Goal: Task Accomplishment & Management: Manage account settings

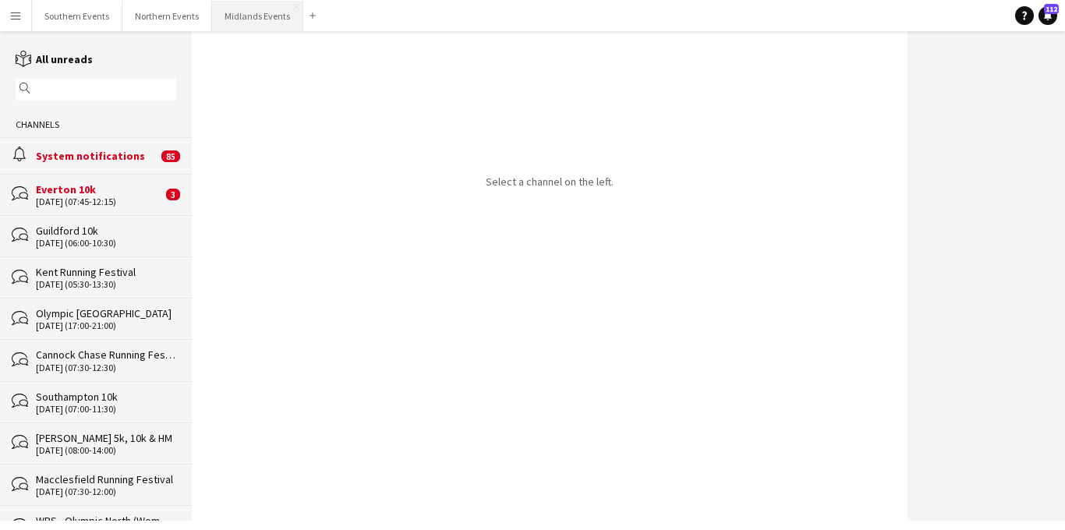
click at [237, 19] on button "Midlands Events Close" at bounding box center [257, 16] width 91 height 30
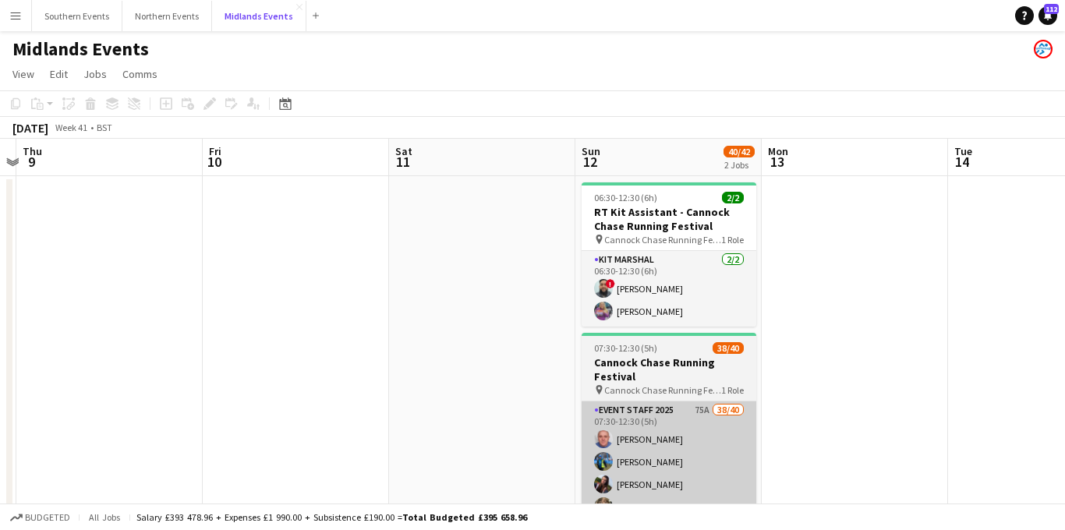
scroll to position [0, 547]
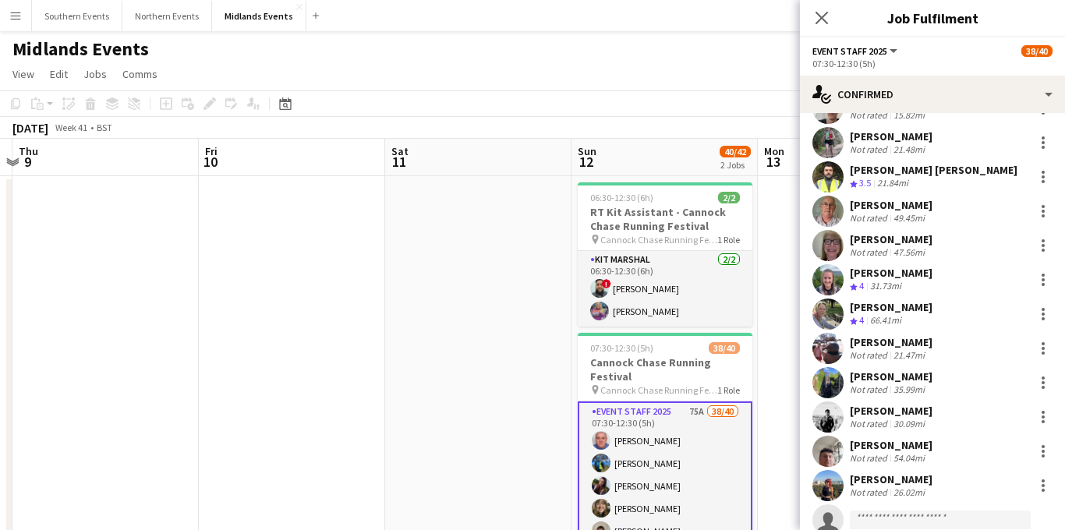
scroll to position [1099, 0]
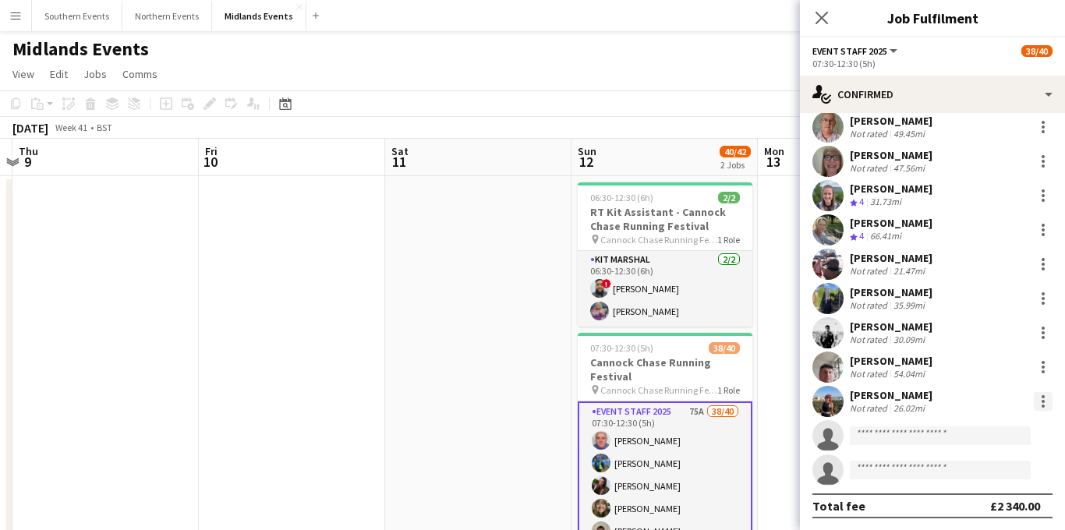
click at [1042, 402] on div at bounding box center [1043, 401] width 3 height 3
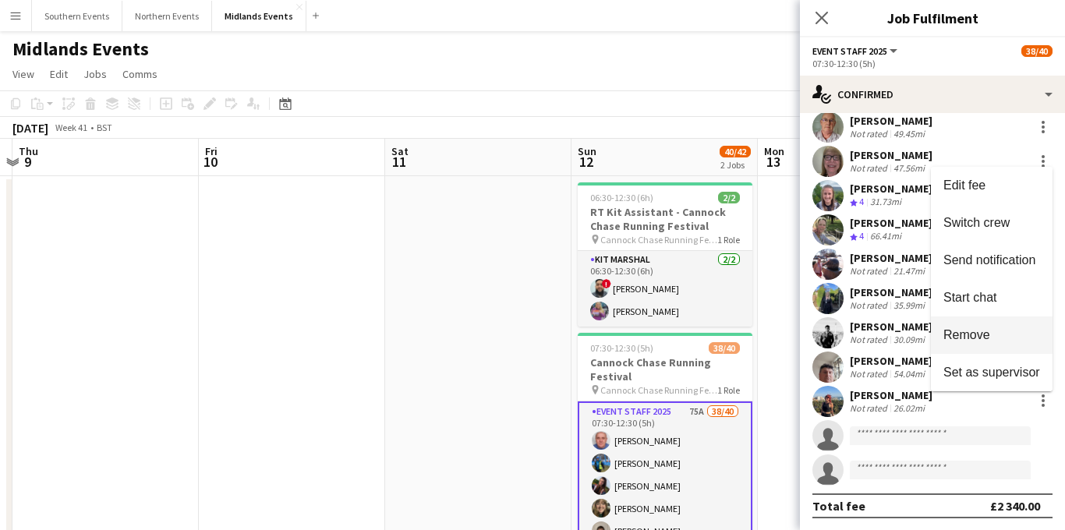
click at [951, 335] on span "Remove" at bounding box center [966, 333] width 47 height 13
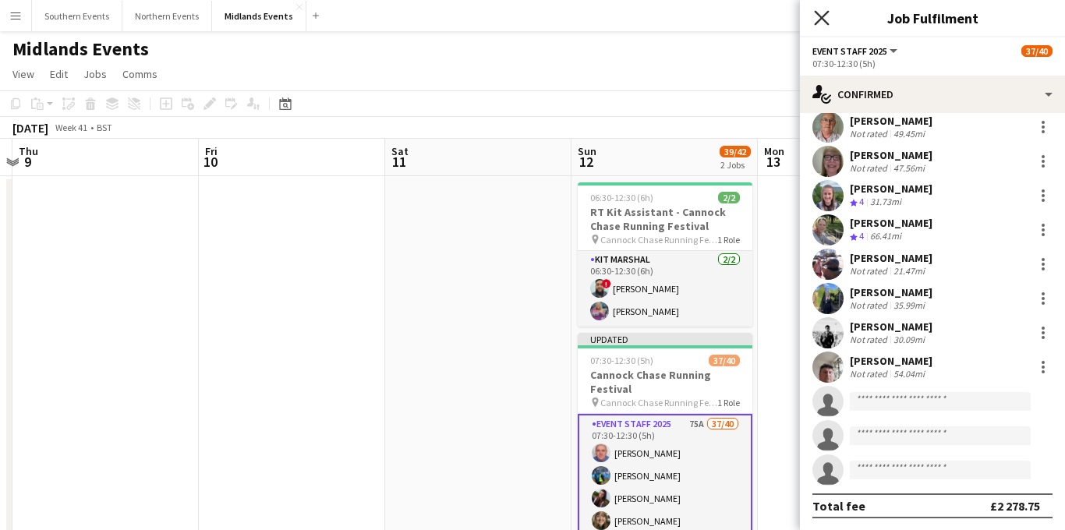
click at [820, 13] on icon "Close pop-in" at bounding box center [821, 17] width 15 height 15
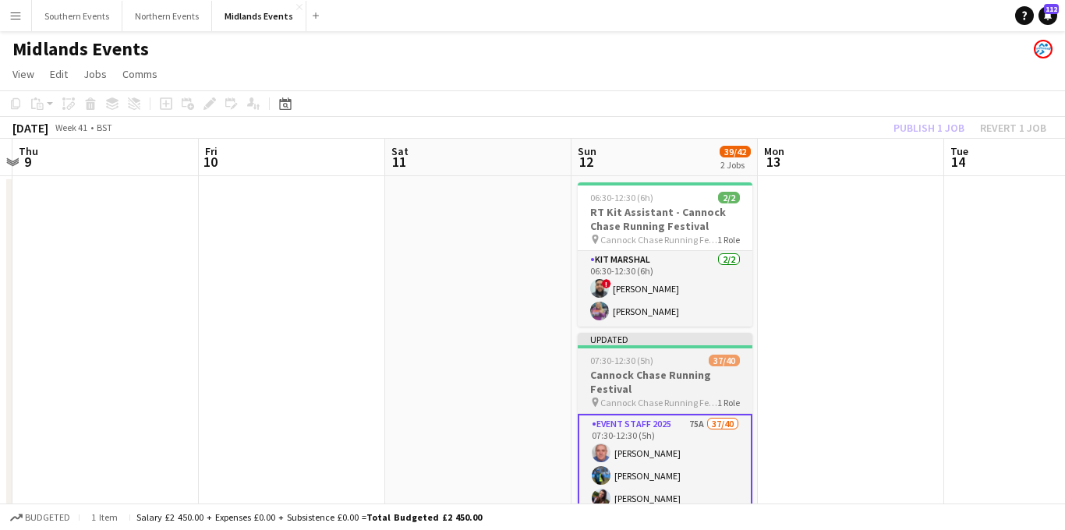
click at [671, 369] on h3 "Cannock Chase Running Festival" at bounding box center [665, 382] width 175 height 28
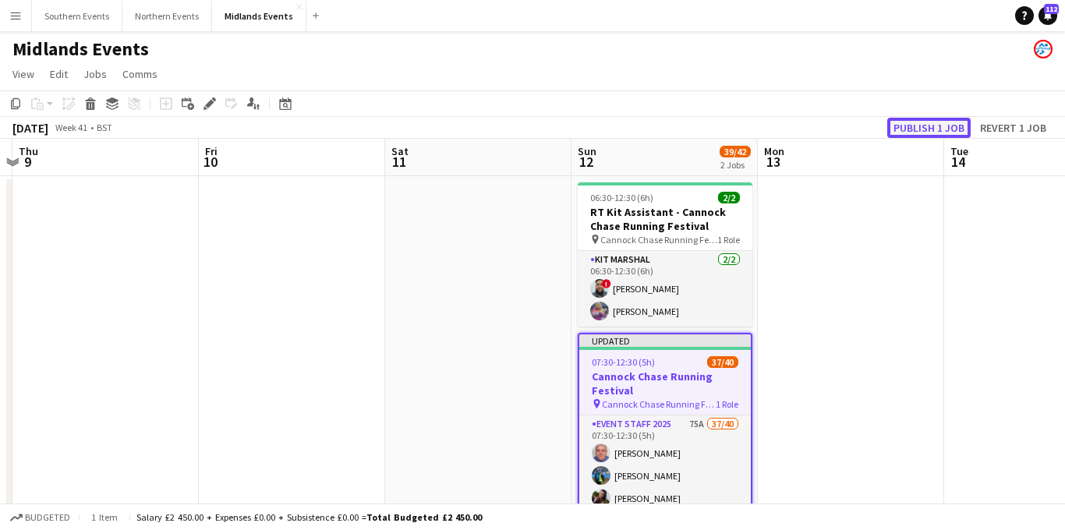
click at [925, 131] on button "Publish 1 job" at bounding box center [928, 128] width 83 height 20
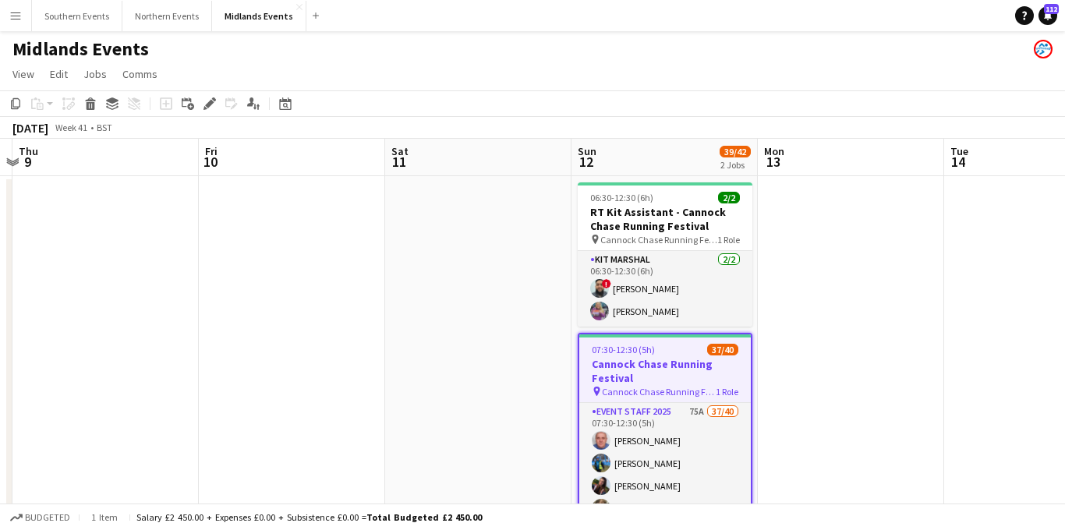
click at [18, 15] on app-icon "Menu" at bounding box center [15, 15] width 12 height 12
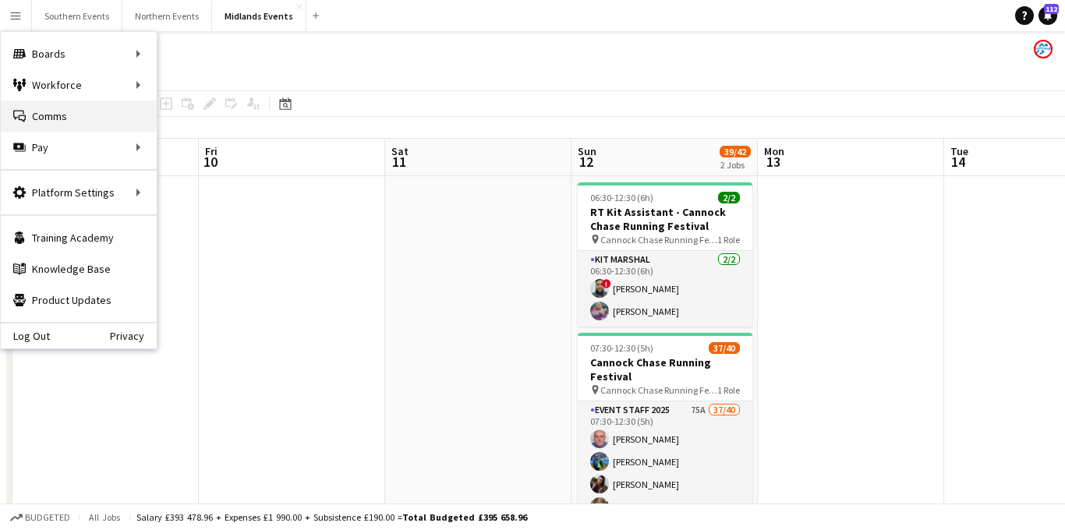
click at [49, 104] on link "Comms Comms" at bounding box center [79, 116] width 156 height 31
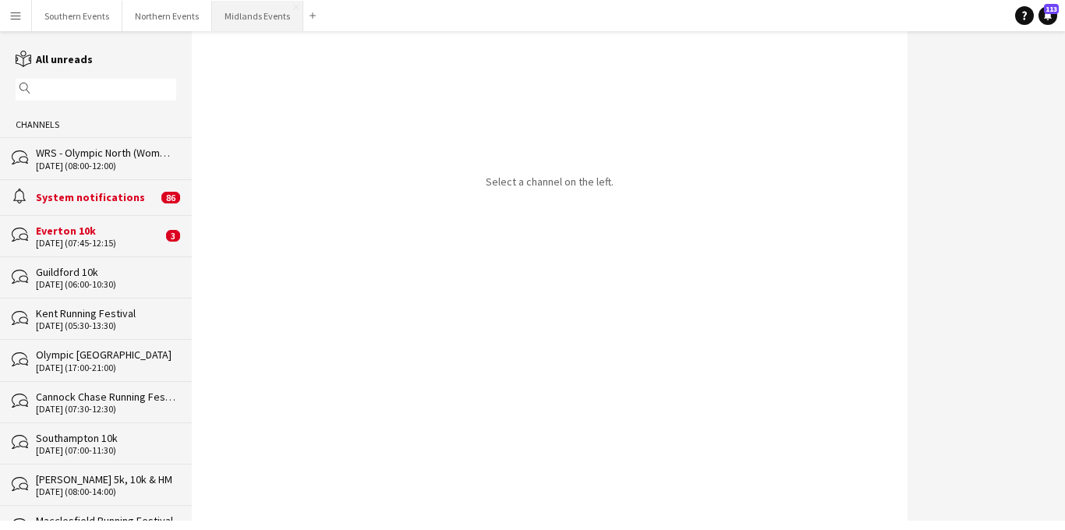
click at [238, 20] on button "Midlands Events Close" at bounding box center [257, 16] width 91 height 30
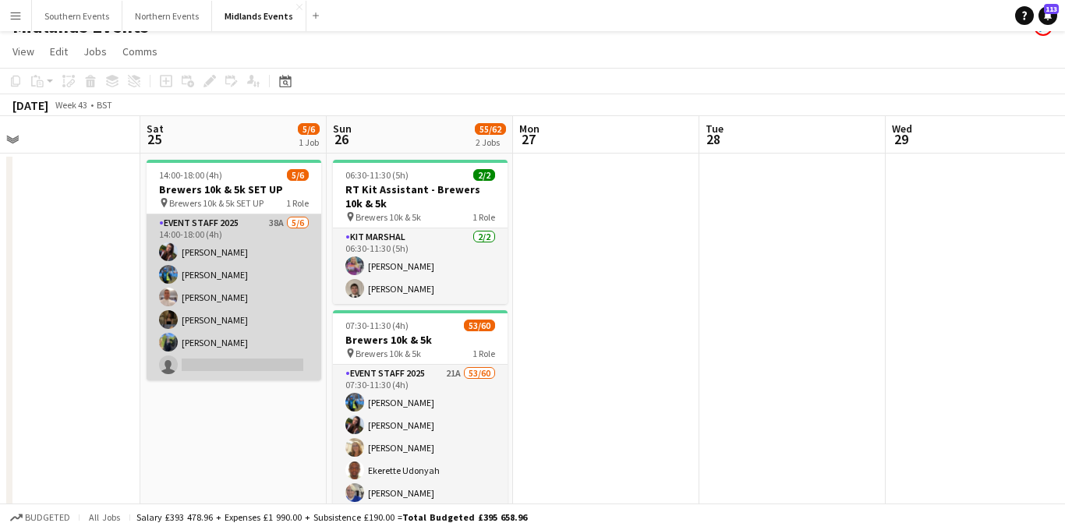
click at [207, 294] on app-card-role "Event Staff 2025 38A [DATE] 14:00-18:00 (4h) [PERSON_NAME] [PERSON_NAME] [PERSO…" at bounding box center [234, 297] width 175 height 166
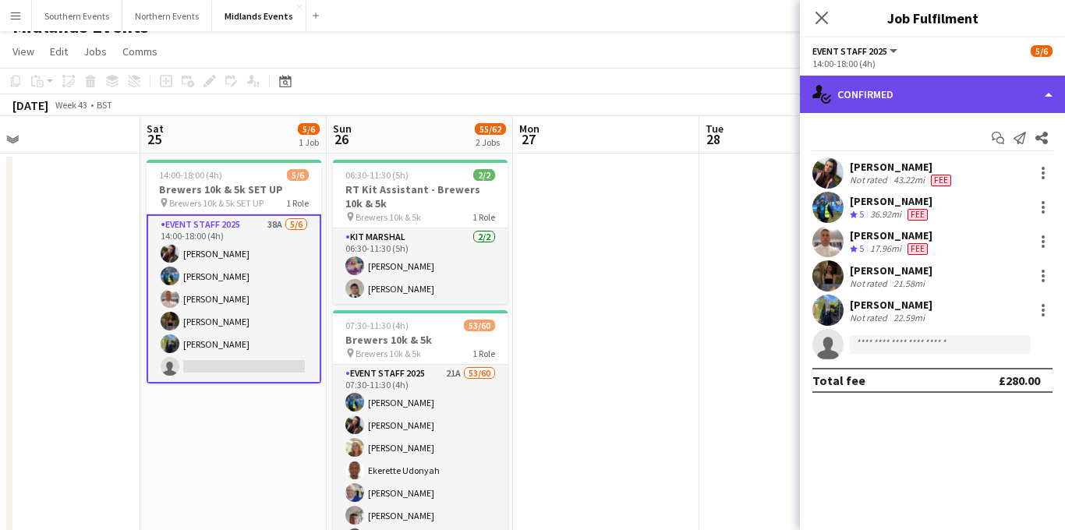
click at [951, 93] on div "single-neutral-actions-check-2 Confirmed" at bounding box center [932, 94] width 265 height 37
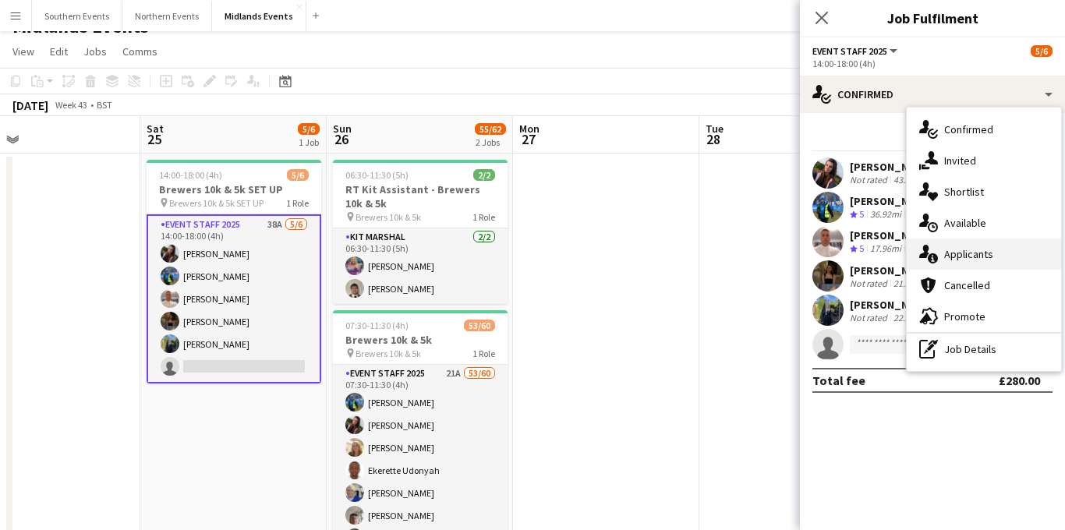
click at [973, 250] on span "Applicants" at bounding box center [968, 254] width 49 height 14
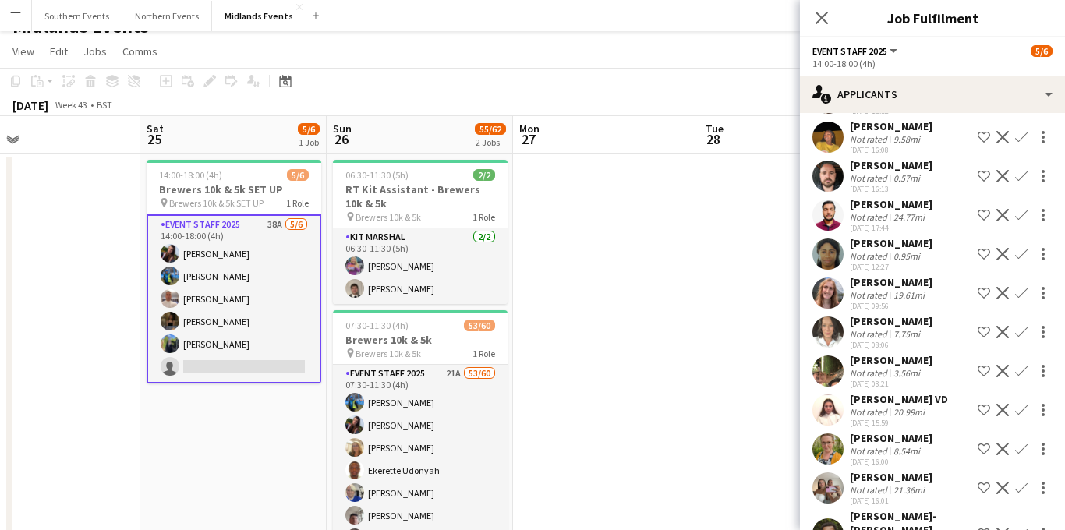
scroll to position [1182, 0]
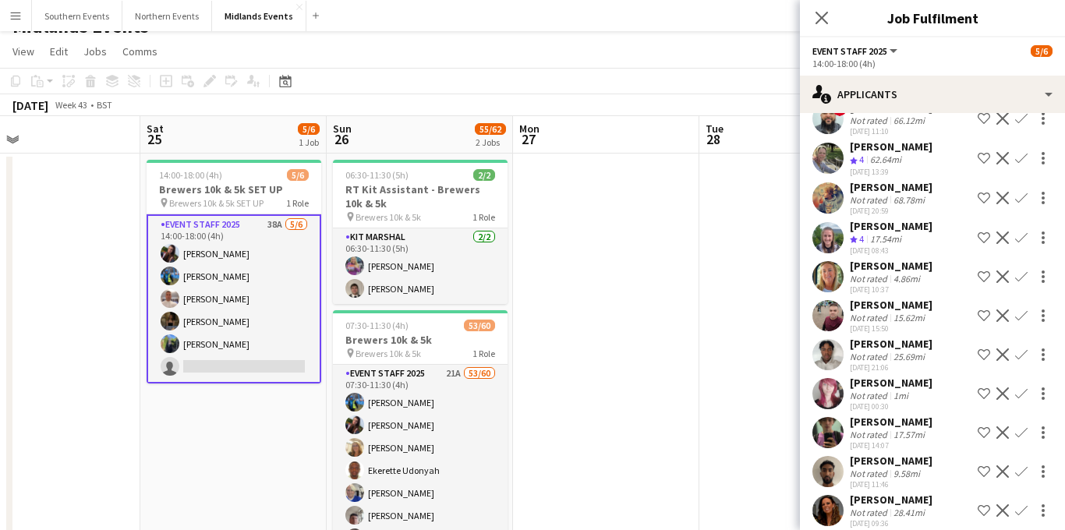
click at [1022, 232] on app-icon "Confirm" at bounding box center [1021, 238] width 12 height 12
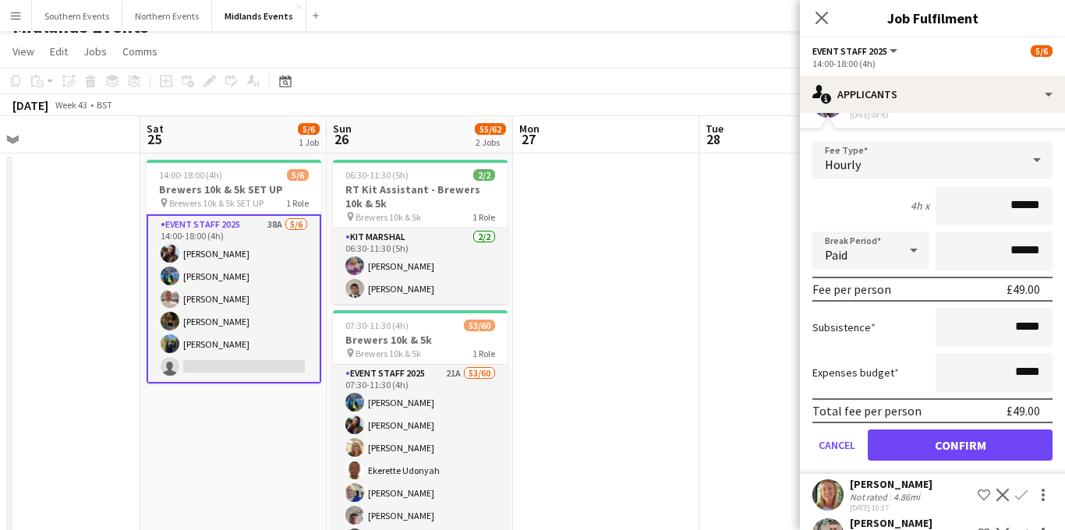
scroll to position [1536, 0]
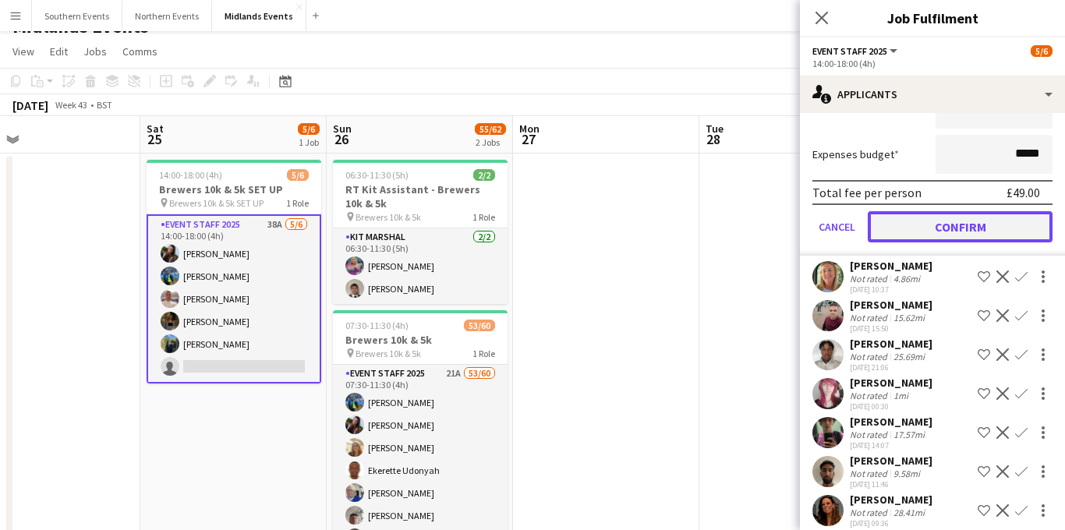
click at [963, 214] on button "Confirm" at bounding box center [960, 226] width 185 height 31
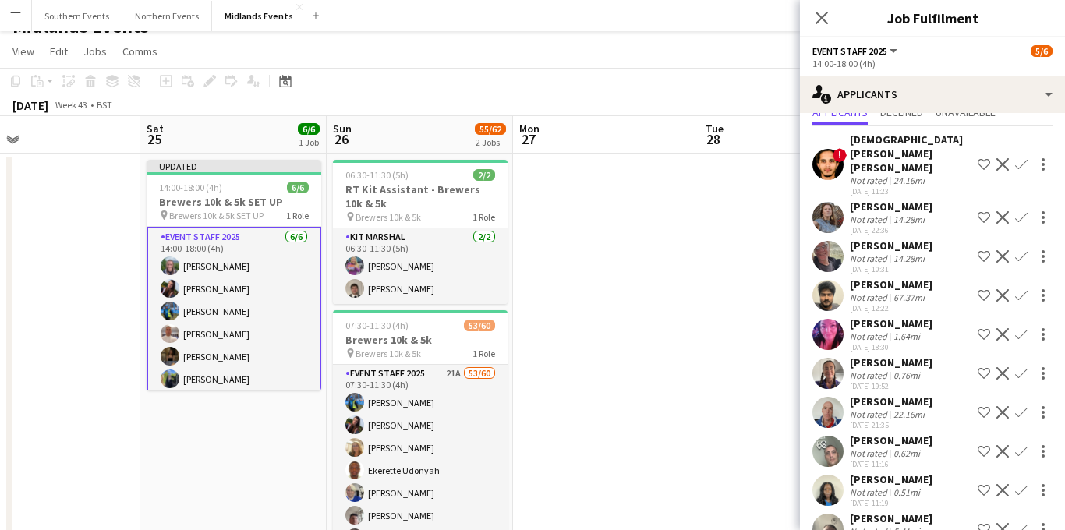
scroll to position [0, 0]
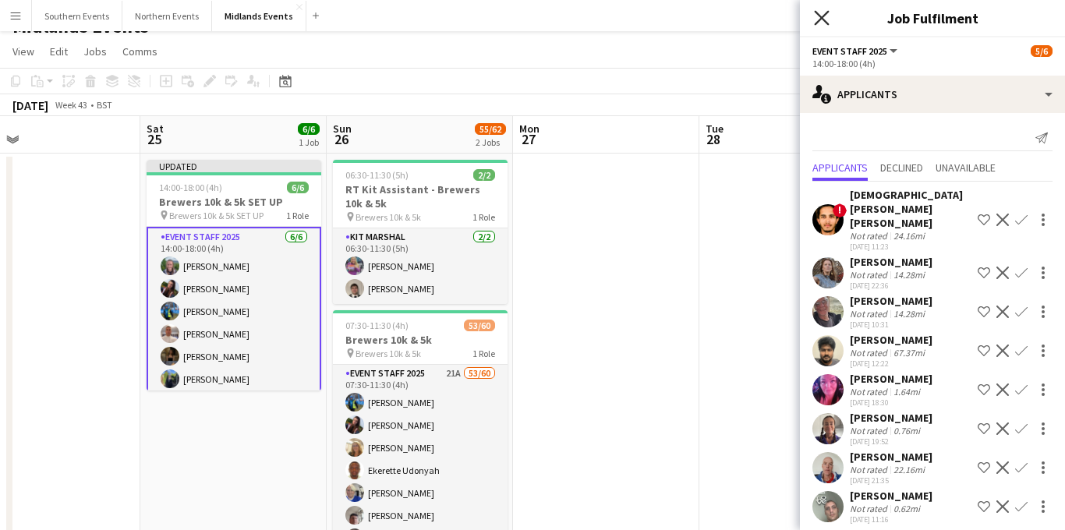
click at [827, 22] on icon at bounding box center [821, 17] width 15 height 15
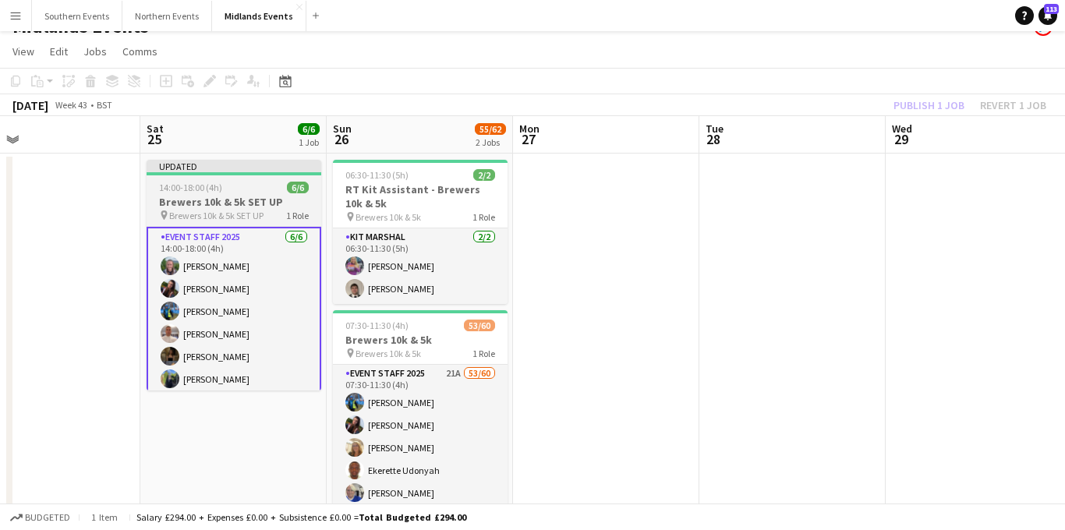
click at [225, 205] on h3 "Brewers 10k & 5k SET UP" at bounding box center [234, 202] width 175 height 14
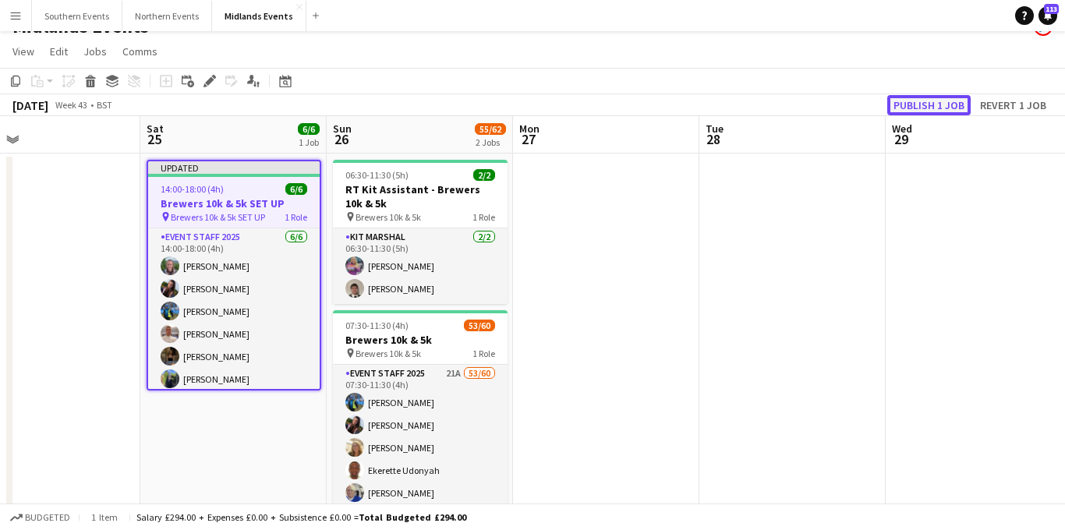
click at [914, 103] on button "Publish 1 job" at bounding box center [928, 105] width 83 height 20
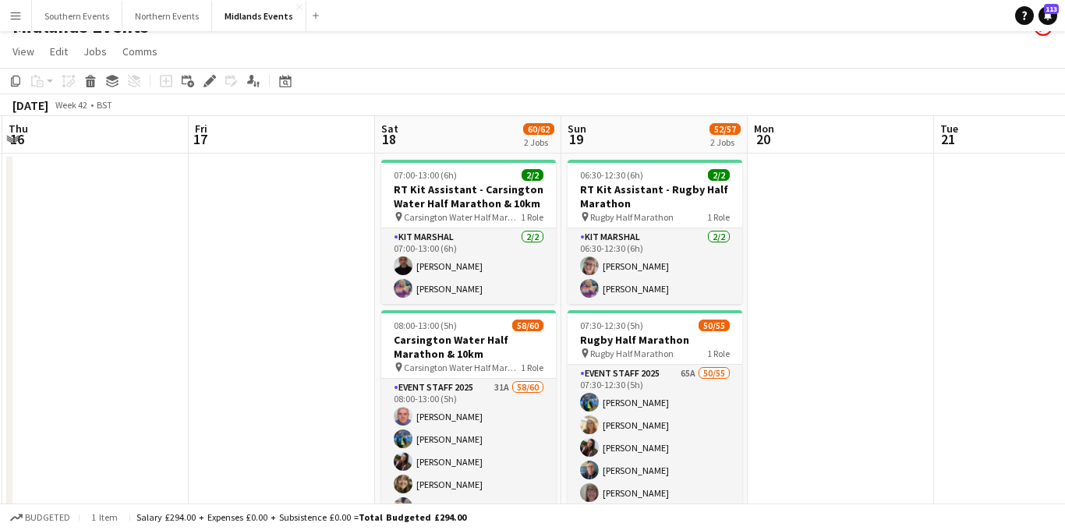
scroll to position [0, 564]
